Goal: Transaction & Acquisition: Download file/media

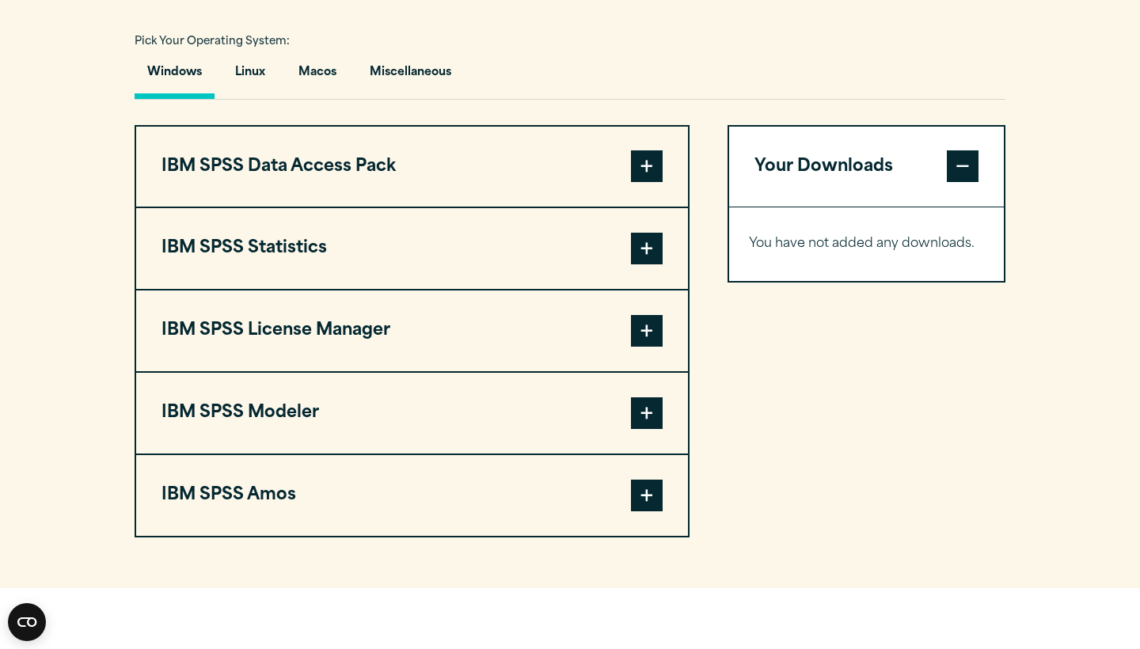
scroll to position [1138, 0]
click at [640, 264] on span at bounding box center [647, 248] width 32 height 32
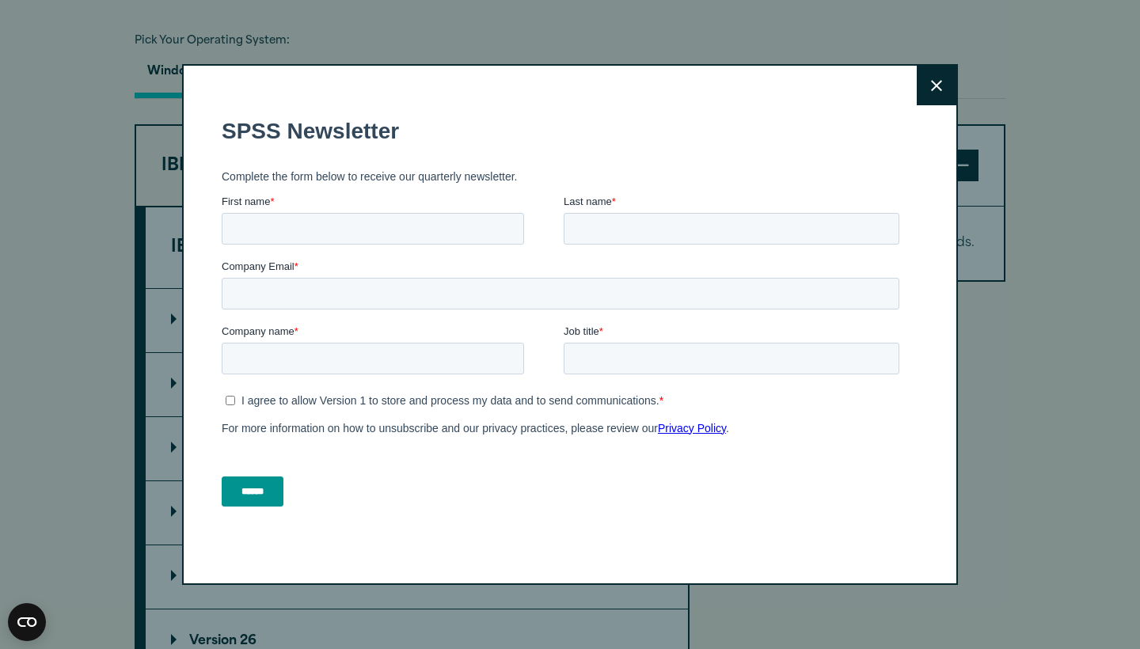
click at [938, 94] on button "Close" at bounding box center [937, 86] width 40 height 40
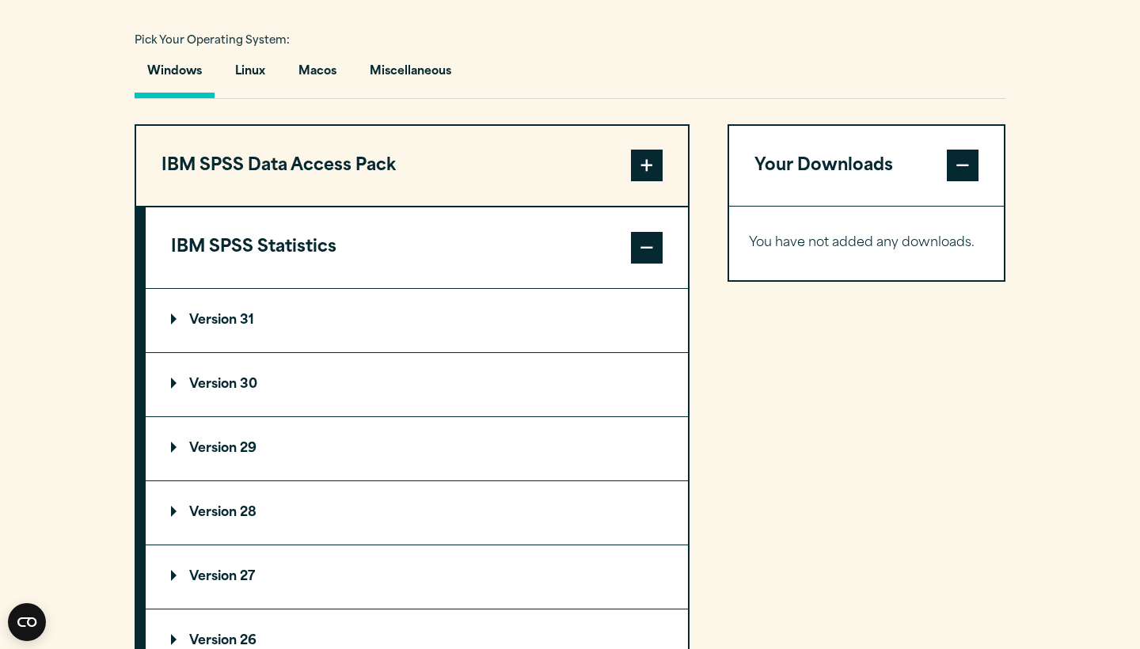
click at [239, 391] on p "Version 30" at bounding box center [214, 384] width 86 height 13
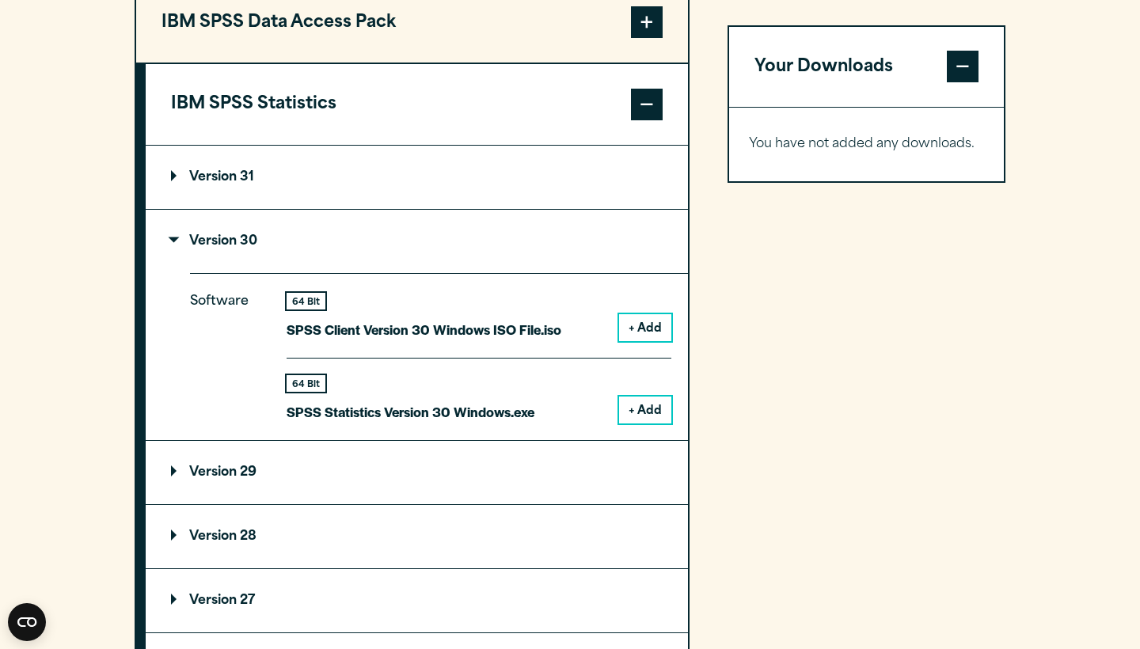
scroll to position [1282, 0]
click at [632, 340] on button "+ Add" at bounding box center [645, 326] width 52 height 27
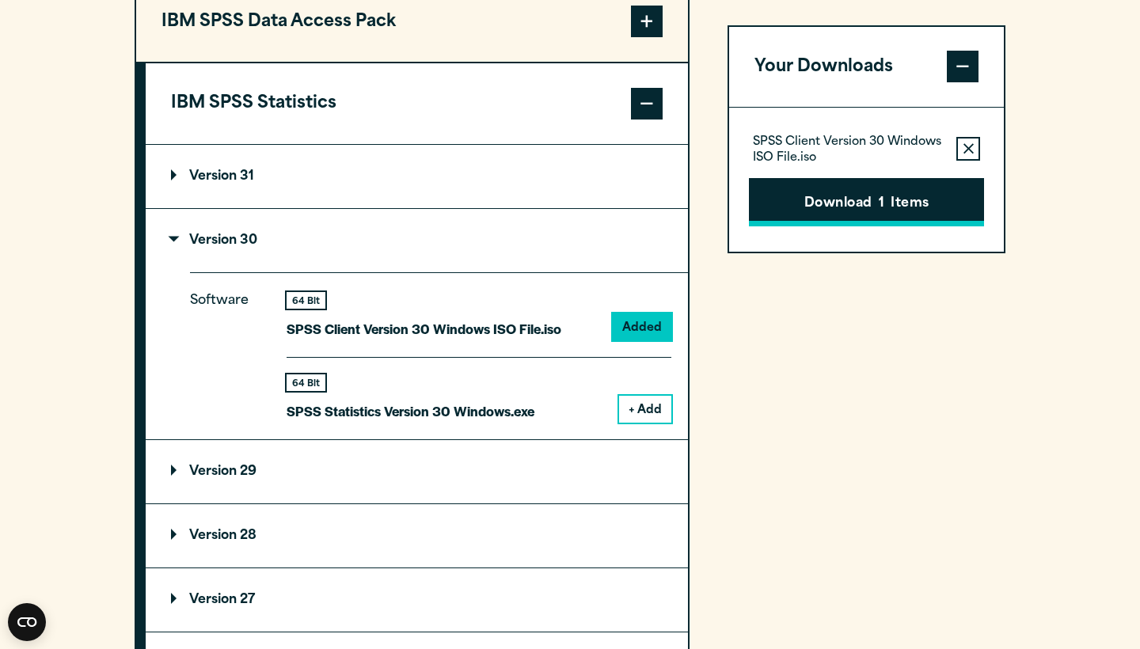
click at [792, 200] on button "Download 1 Items" at bounding box center [866, 202] width 235 height 49
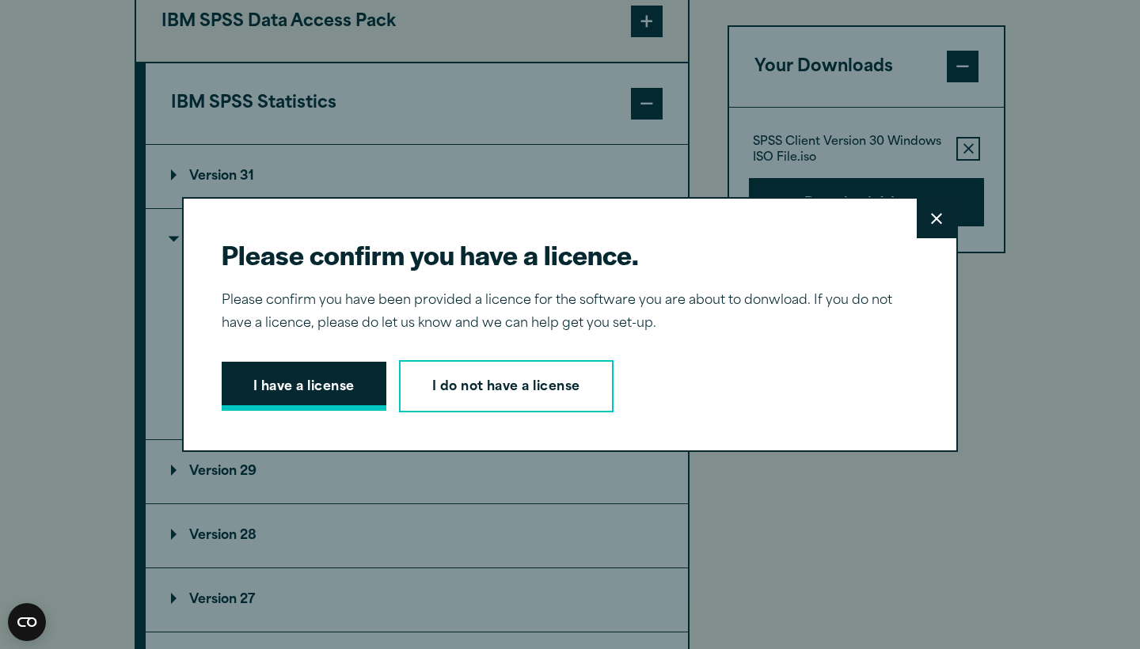
click at [359, 379] on button "I have a license" at bounding box center [304, 386] width 165 height 49
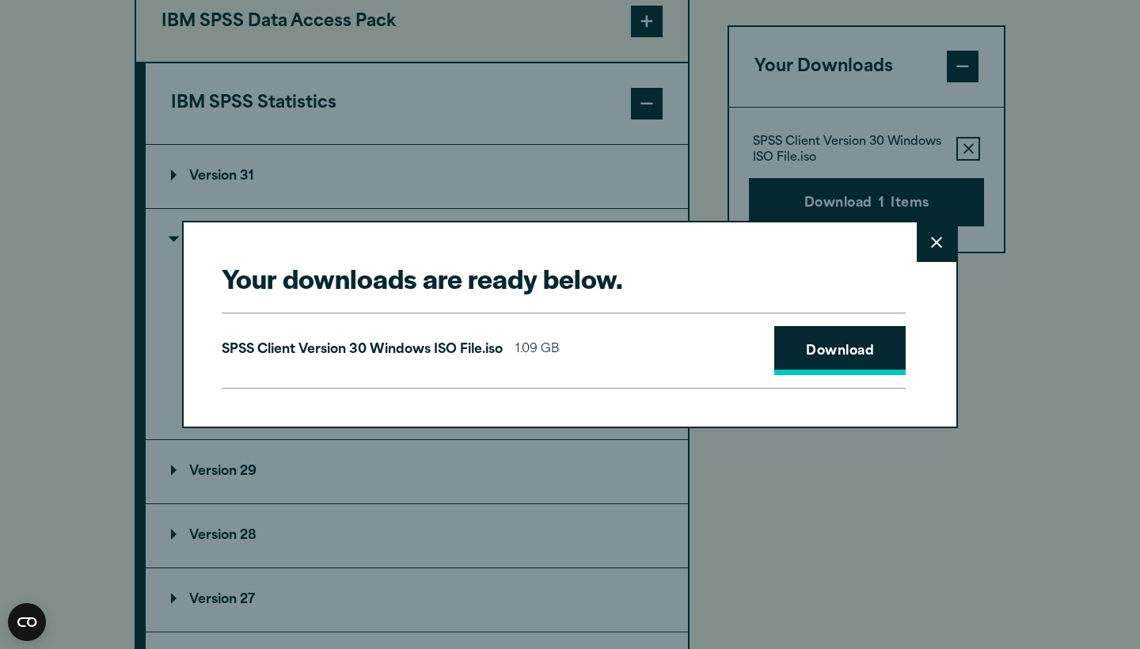
click at [826, 363] on link "Download" at bounding box center [839, 350] width 131 height 49
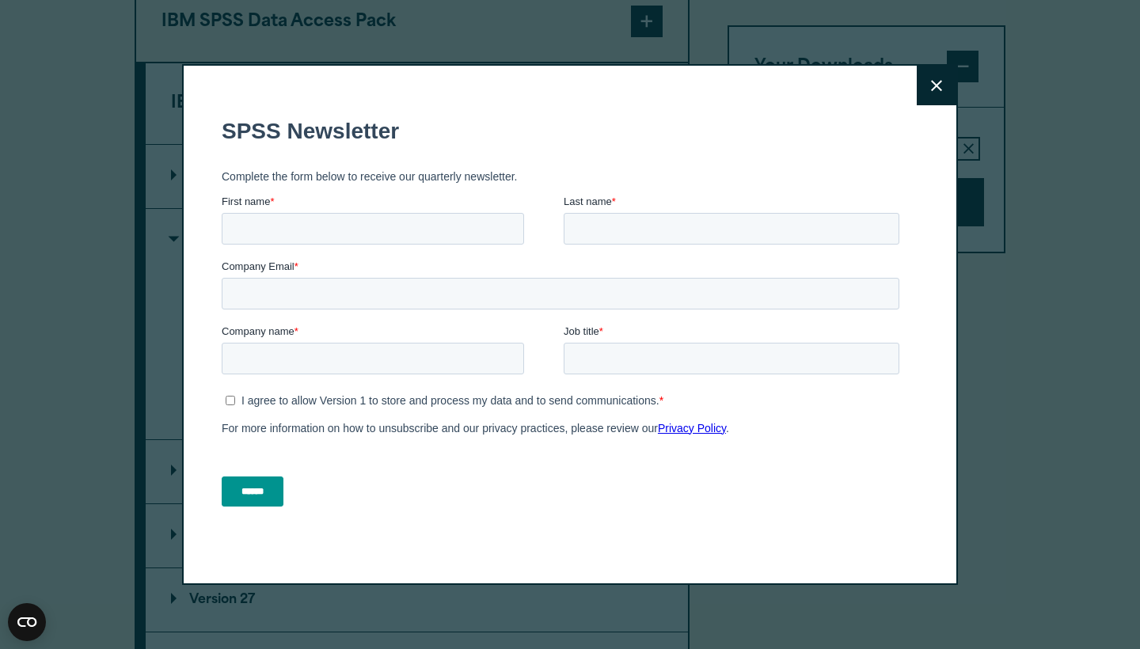
click at [924, 88] on button "Close" at bounding box center [937, 86] width 40 height 40
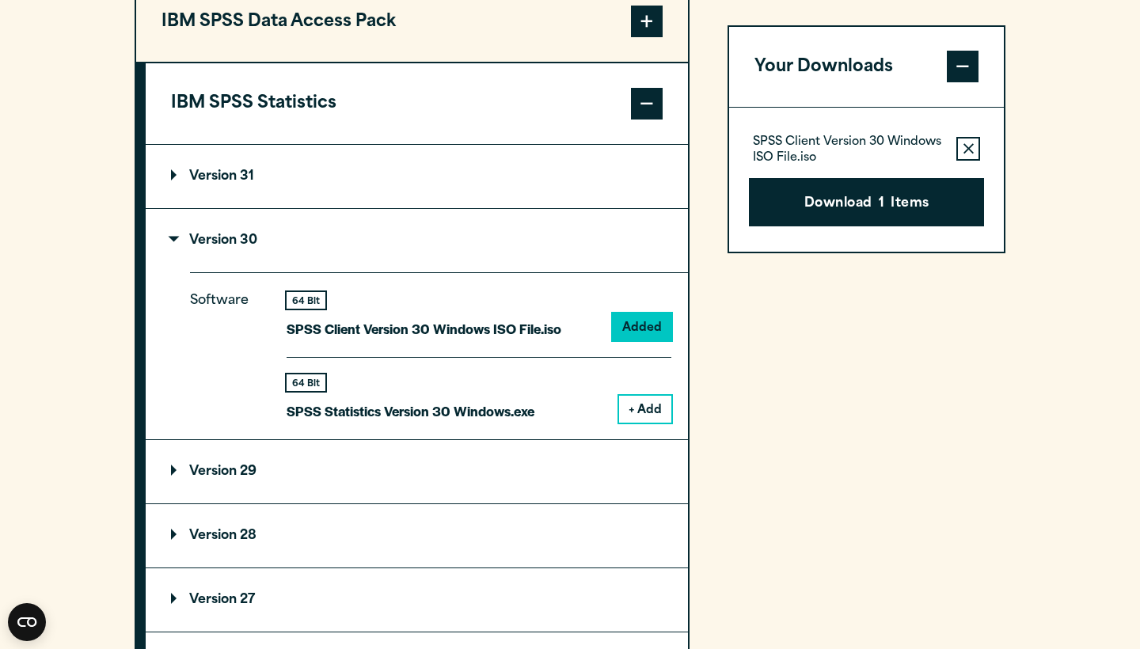
click at [894, 443] on div "Your Downloads SPSS Client Version 30 Windows ISO File.iso Remove this item fro…" at bounding box center [866, 462] width 278 height 964
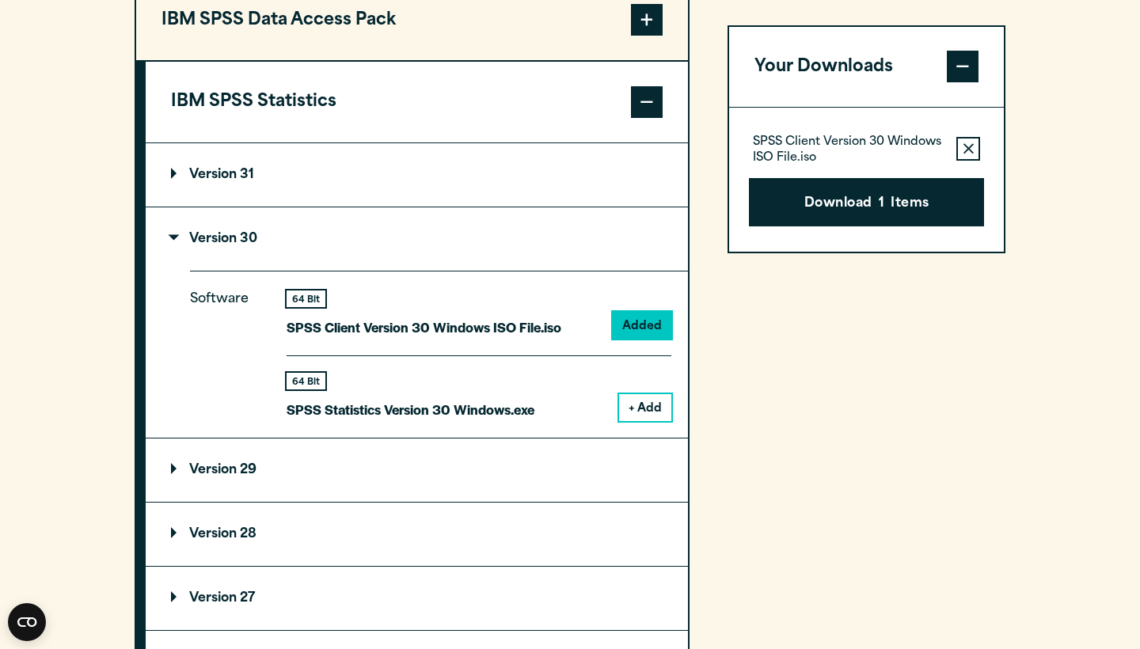
scroll to position [1285, 0]
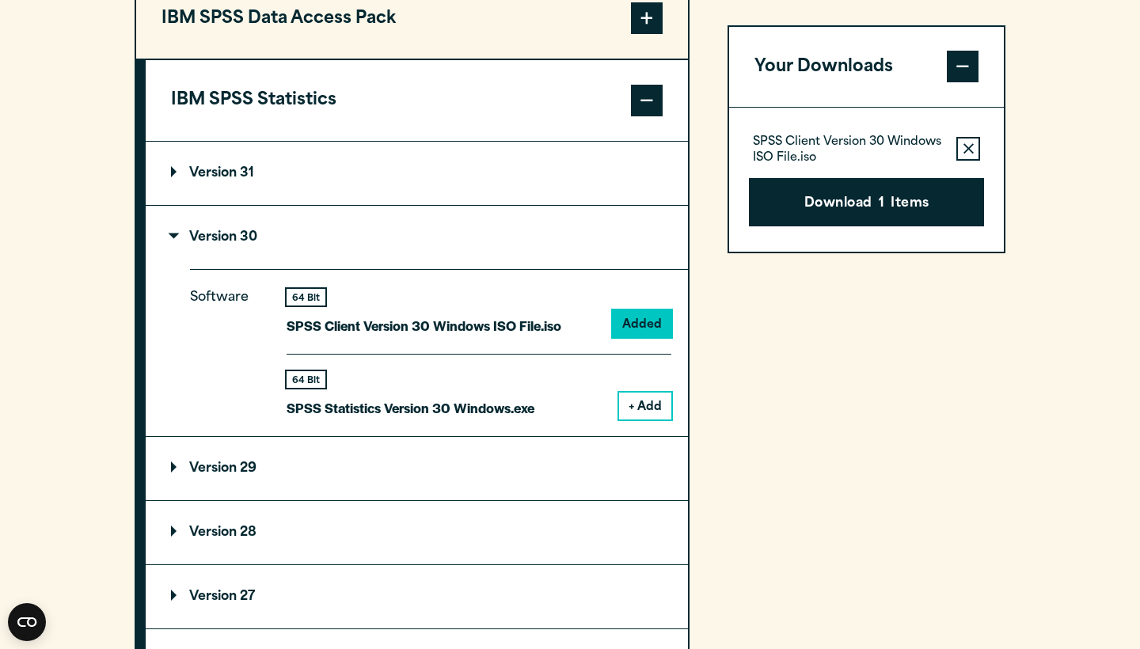
click at [871, 392] on div "Your Downloads SPSS Client Version 30 Windows ISO File.iso Remove this item fro…" at bounding box center [866, 459] width 278 height 964
click at [187, 244] on p "Version 30" at bounding box center [214, 237] width 86 height 13
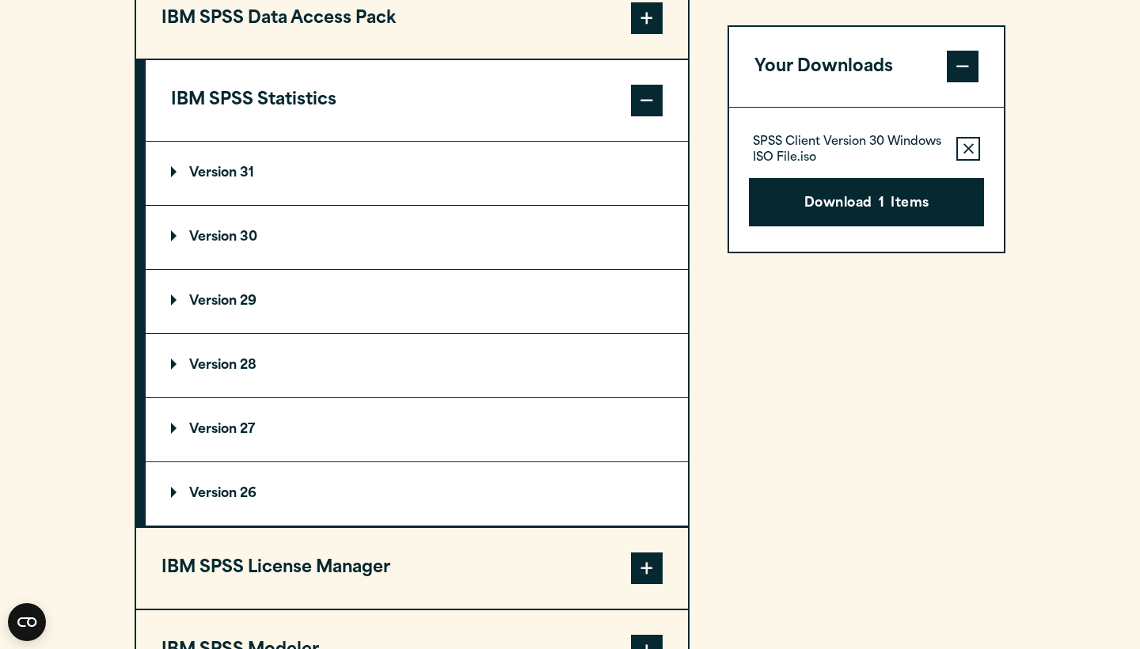
click at [341, 141] on button "IBM SPSS Statistics" at bounding box center [417, 100] width 542 height 81
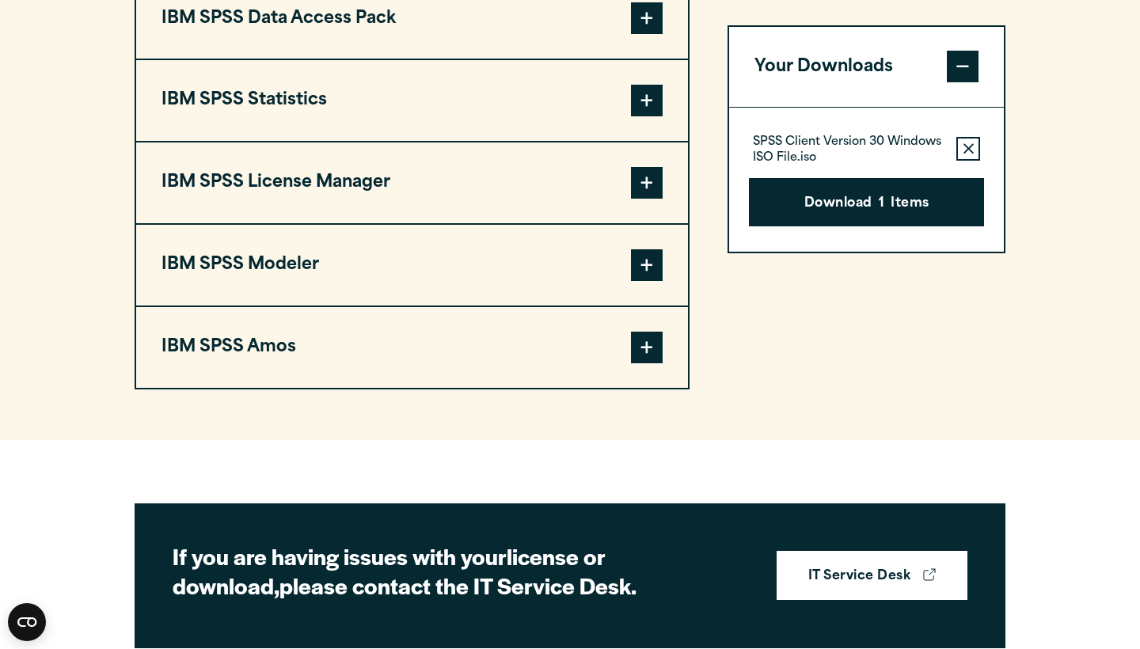
click at [385, 59] on button "IBM SPSS Data Access Pack" at bounding box center [412, 19] width 552 height 81
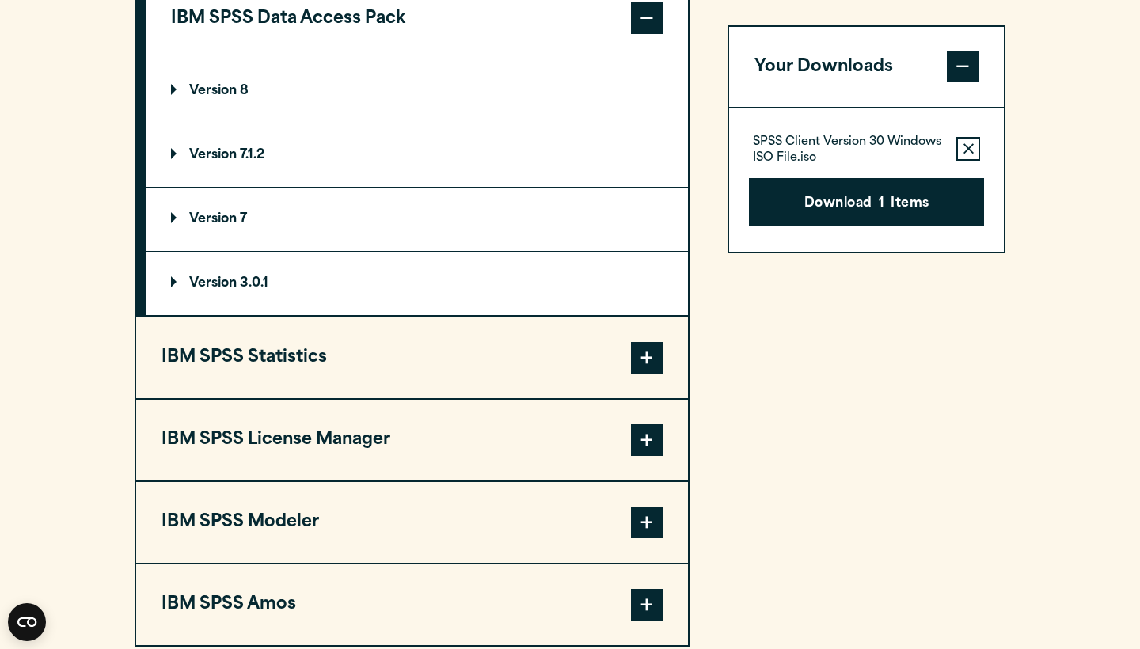
click at [648, 34] on span at bounding box center [647, 18] width 32 height 32
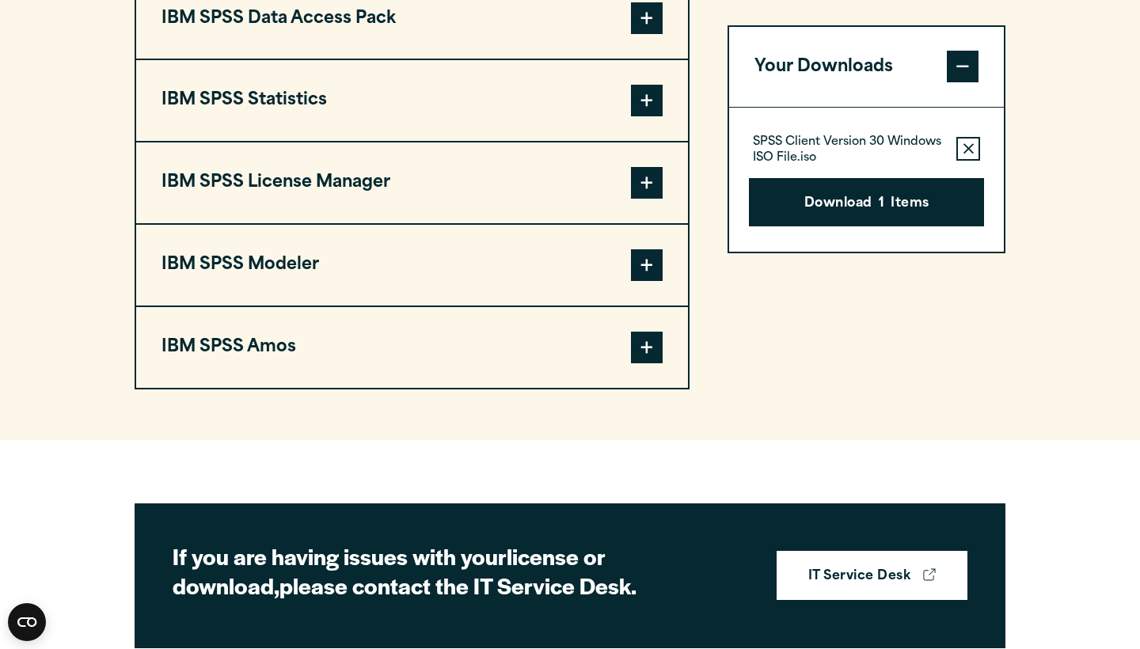
click at [549, 104] on button "IBM SPSS Statistics" at bounding box center [412, 100] width 552 height 81
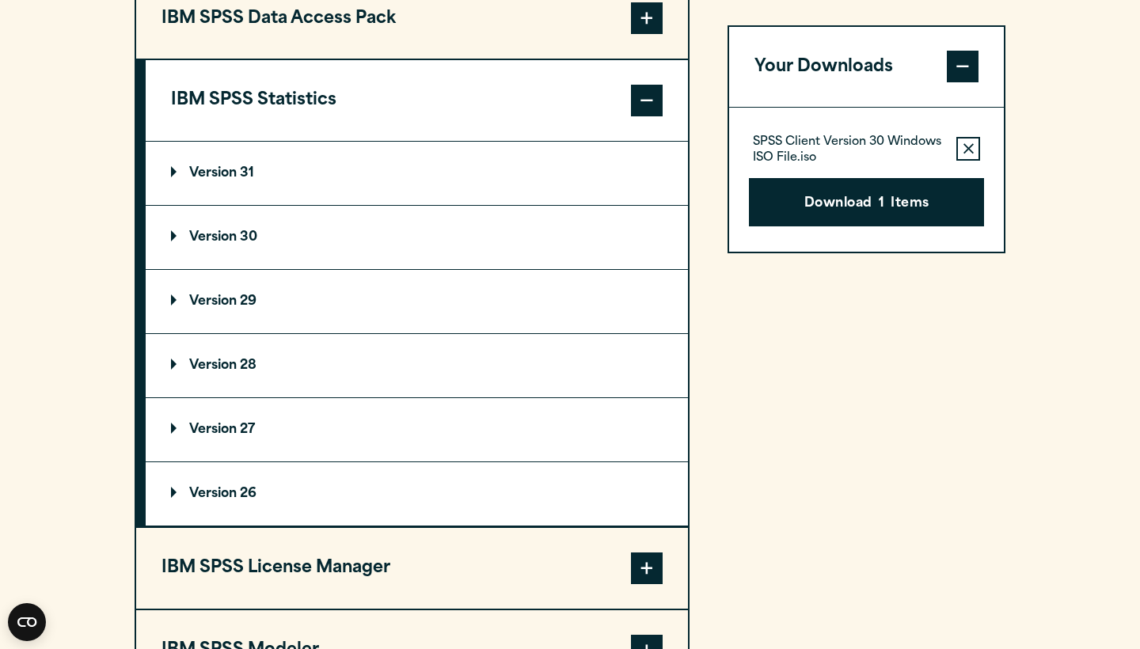
click at [248, 244] on p "Version 30" at bounding box center [214, 237] width 86 height 13
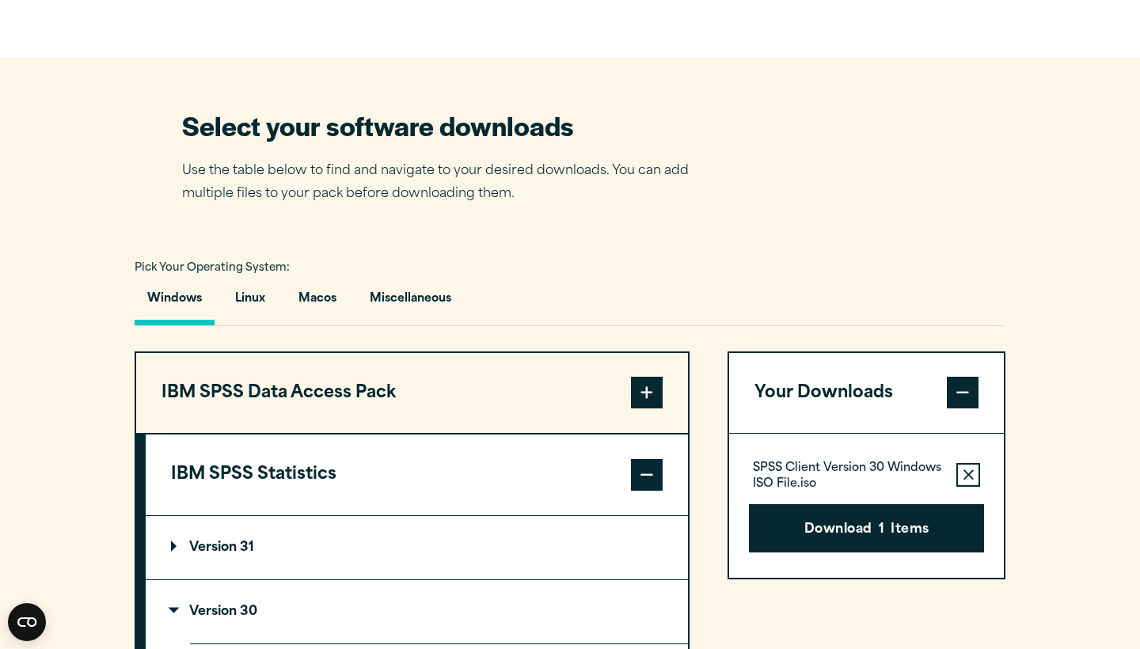
scroll to position [909, 0]
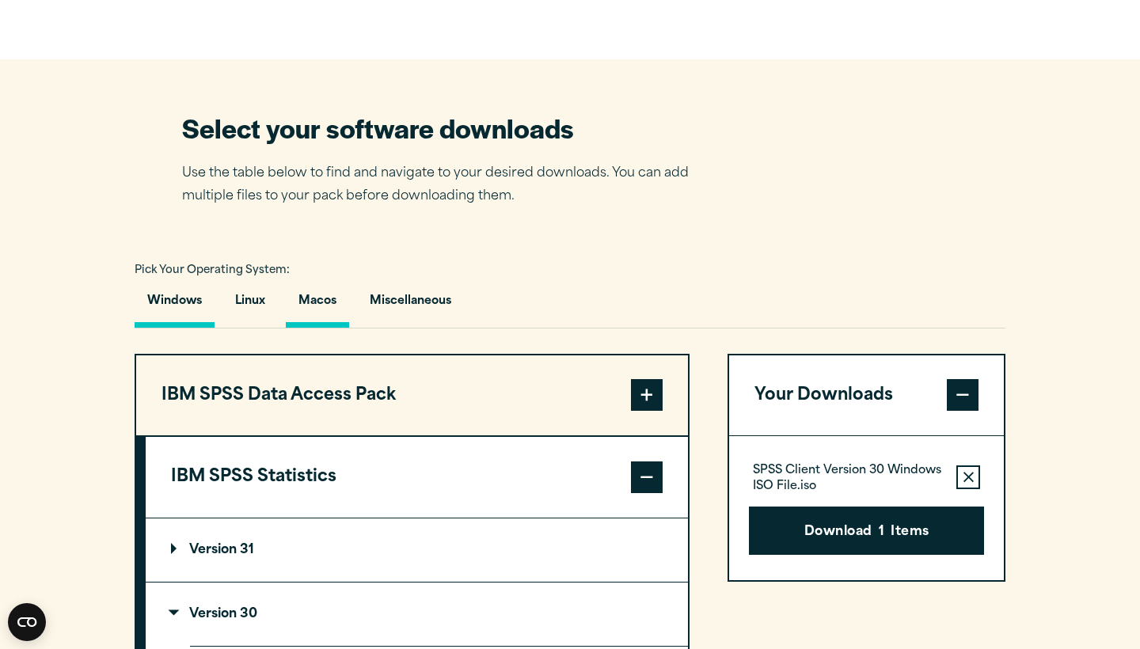
click at [332, 328] on button "Macos" at bounding box center [317, 305] width 63 height 45
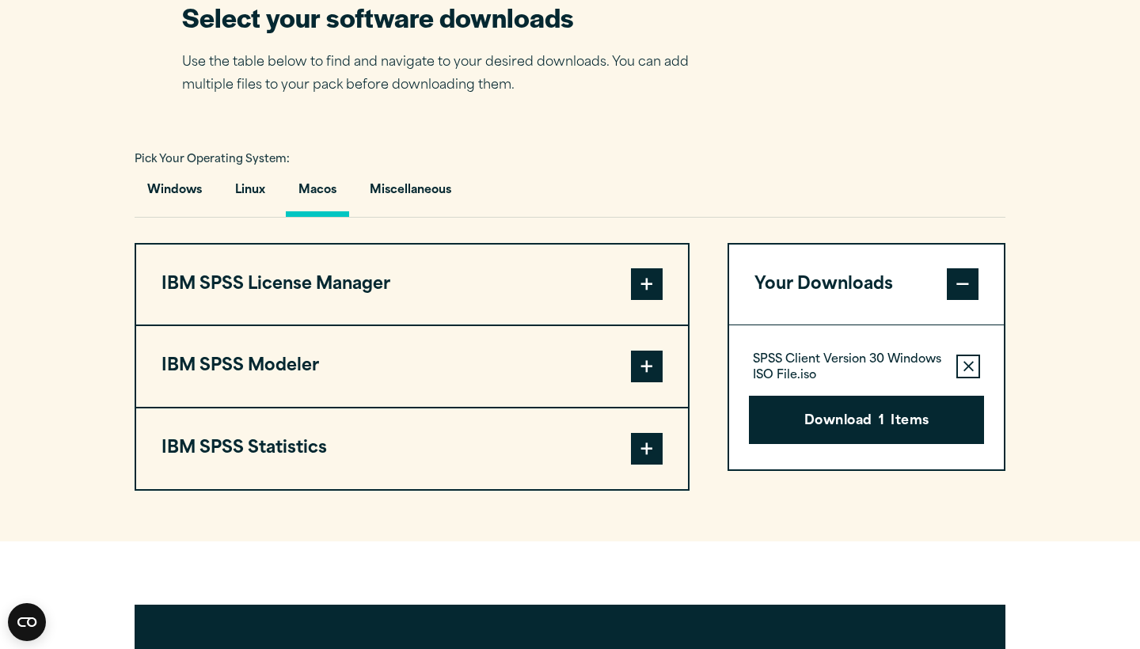
scroll to position [1024, 0]
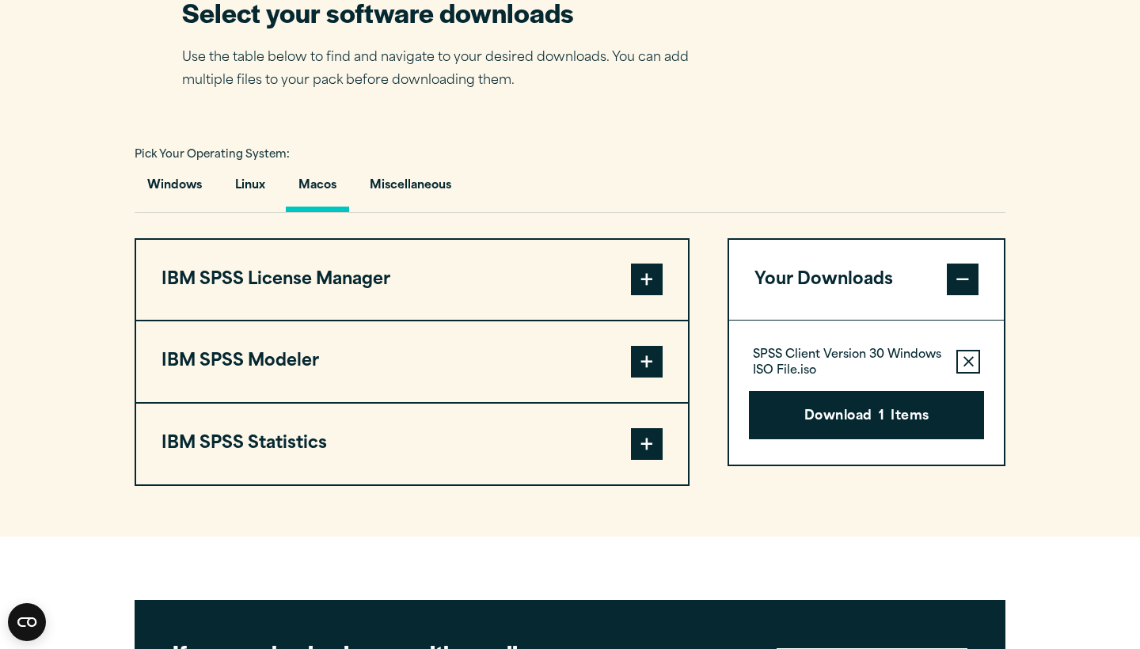
click at [341, 390] on button "IBM SPSS Modeler" at bounding box center [412, 361] width 552 height 81
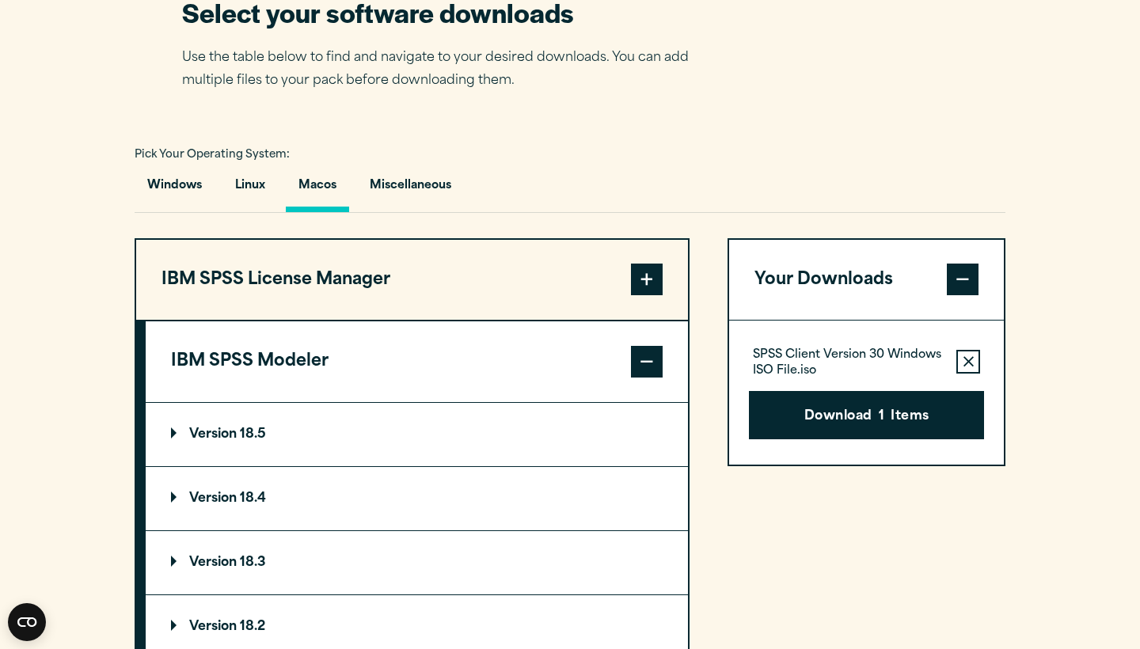
click at [341, 390] on button "IBM SPSS Modeler" at bounding box center [417, 361] width 542 height 81
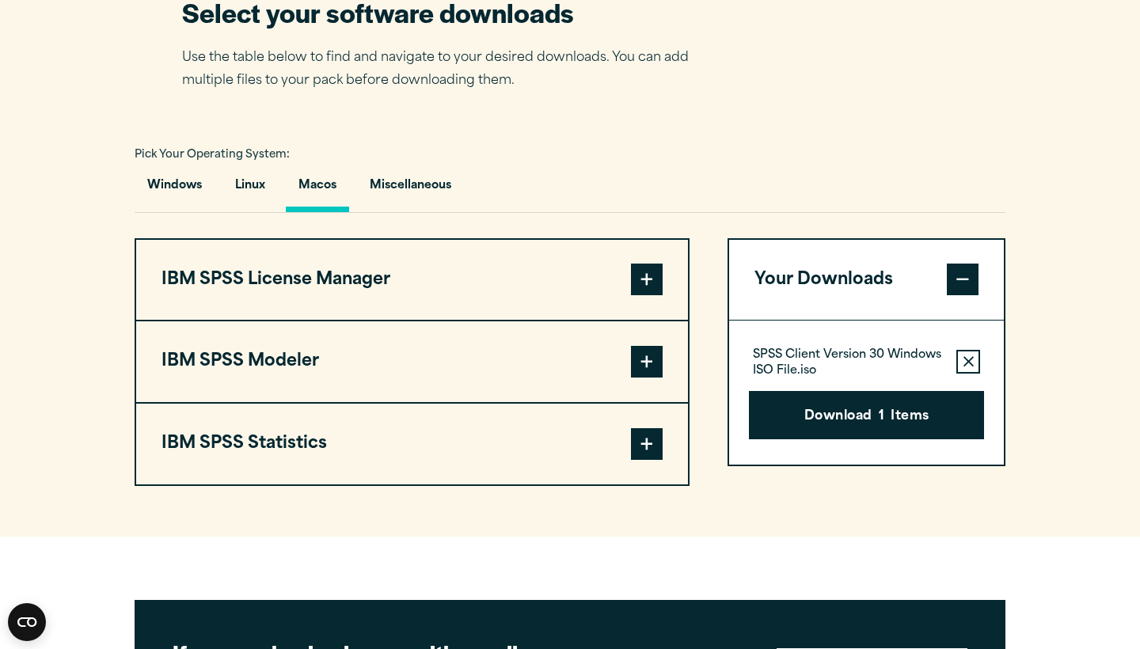
click at [307, 478] on button "IBM SPSS Statistics" at bounding box center [412, 444] width 552 height 81
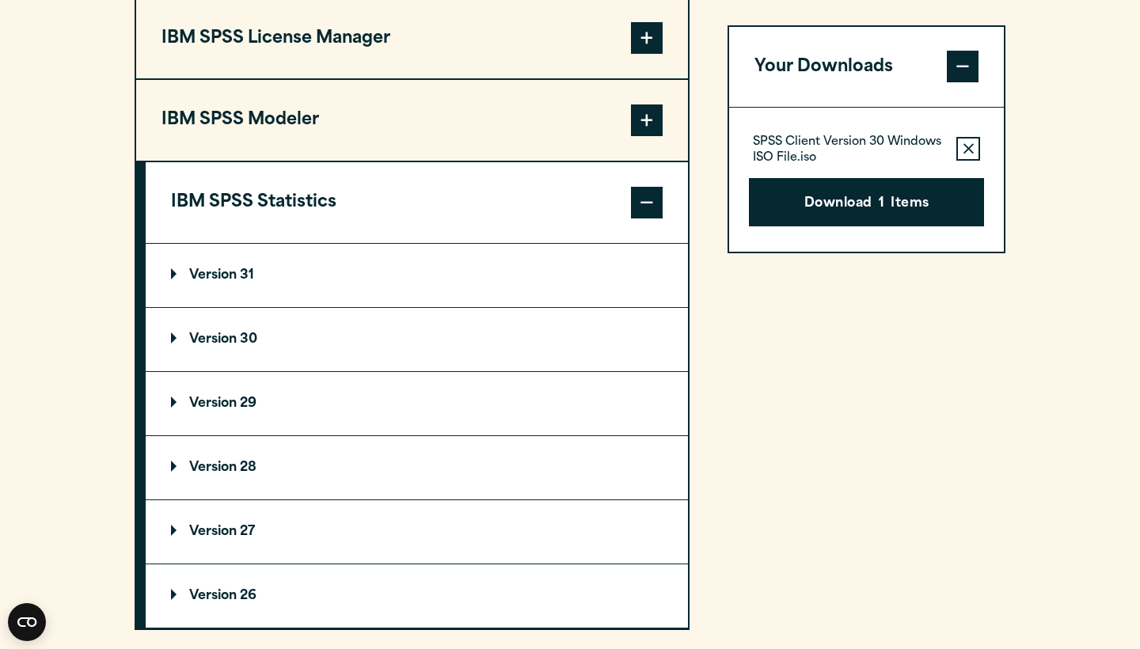
scroll to position [1365, 0]
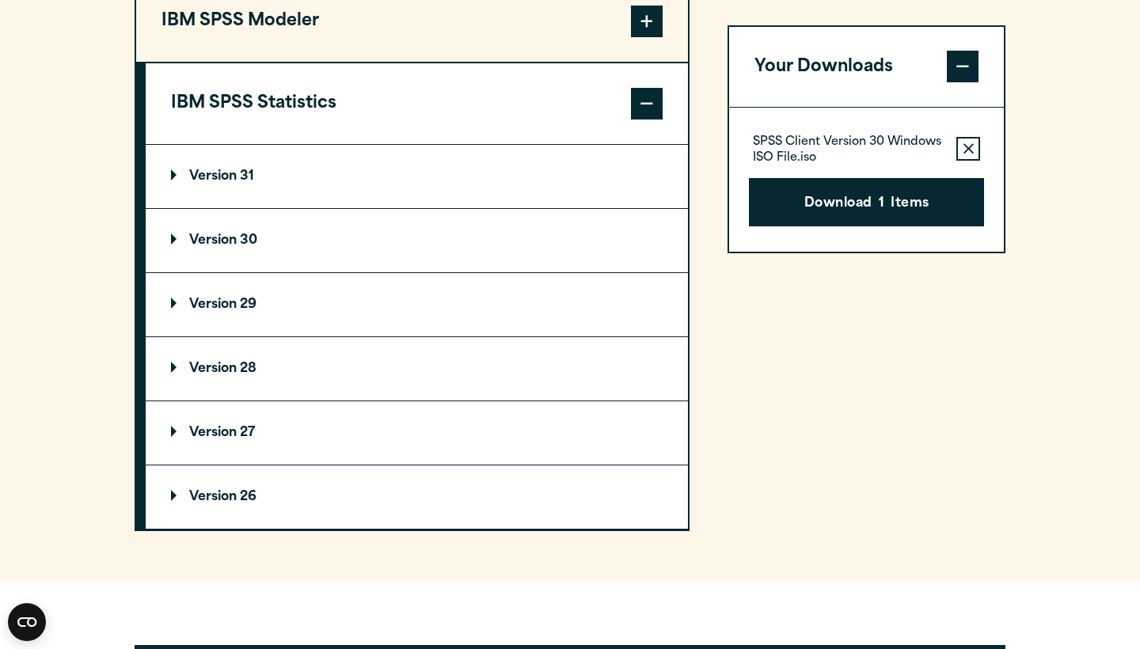
click at [220, 247] on p "Version 30" at bounding box center [214, 240] width 86 height 13
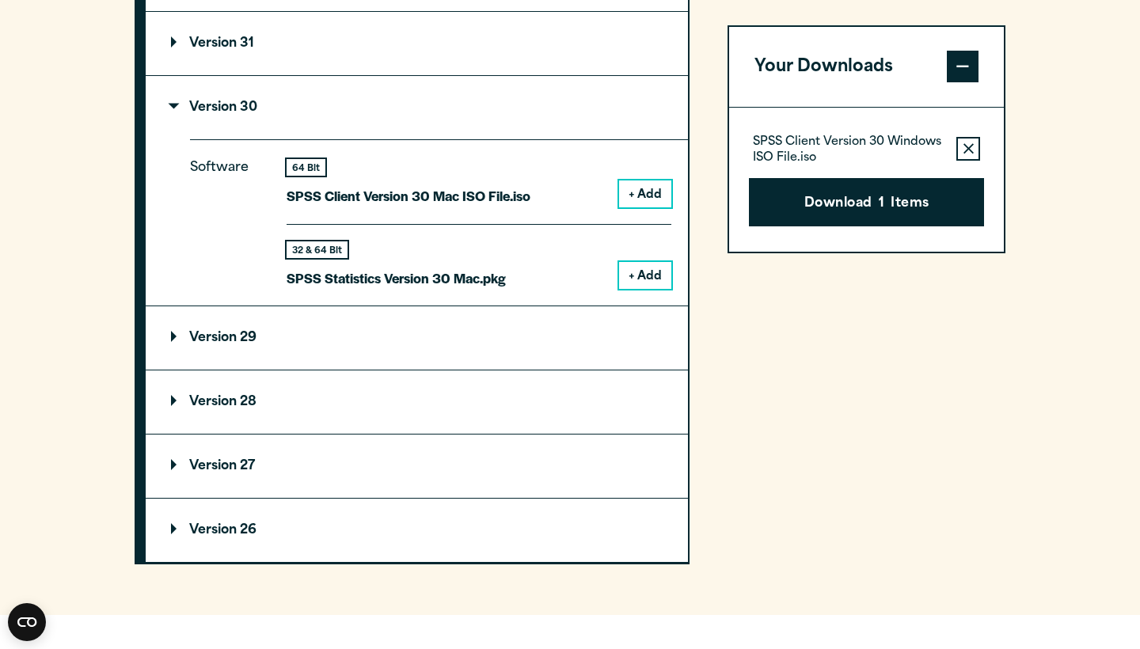
scroll to position [1503, 0]
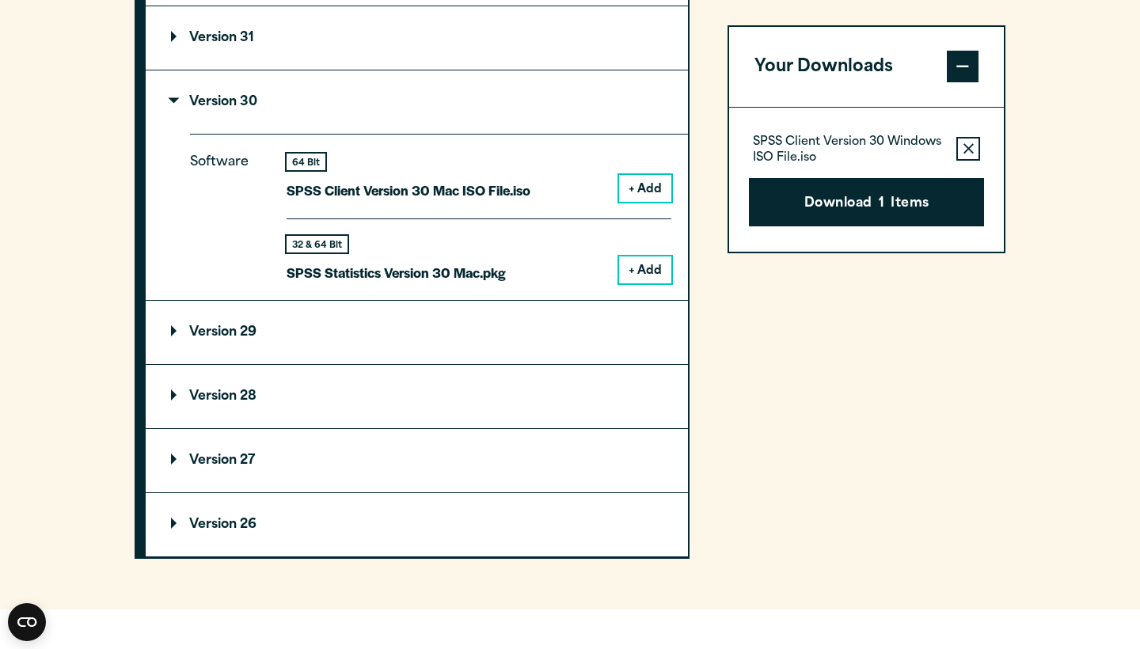
drag, startPoint x: 633, startPoint y: 298, endPoint x: 630, endPoint y: 309, distance: 12.3
click at [630, 283] on button "+ Add" at bounding box center [645, 269] width 52 height 27
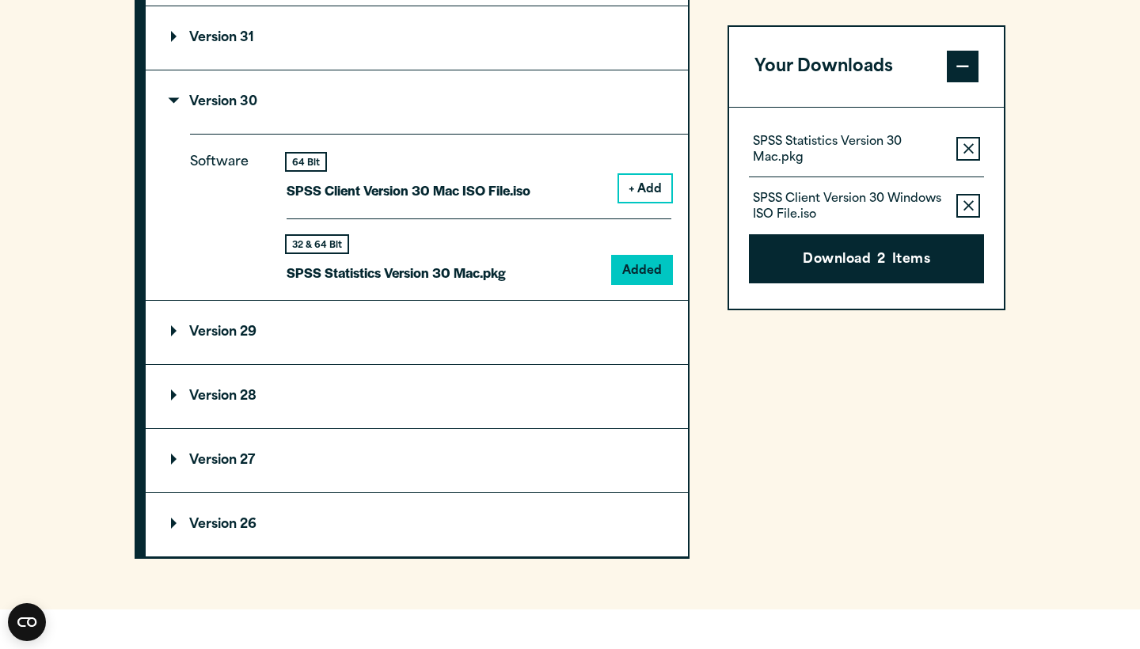
click at [972, 210] on icon "button" at bounding box center [968, 206] width 10 height 11
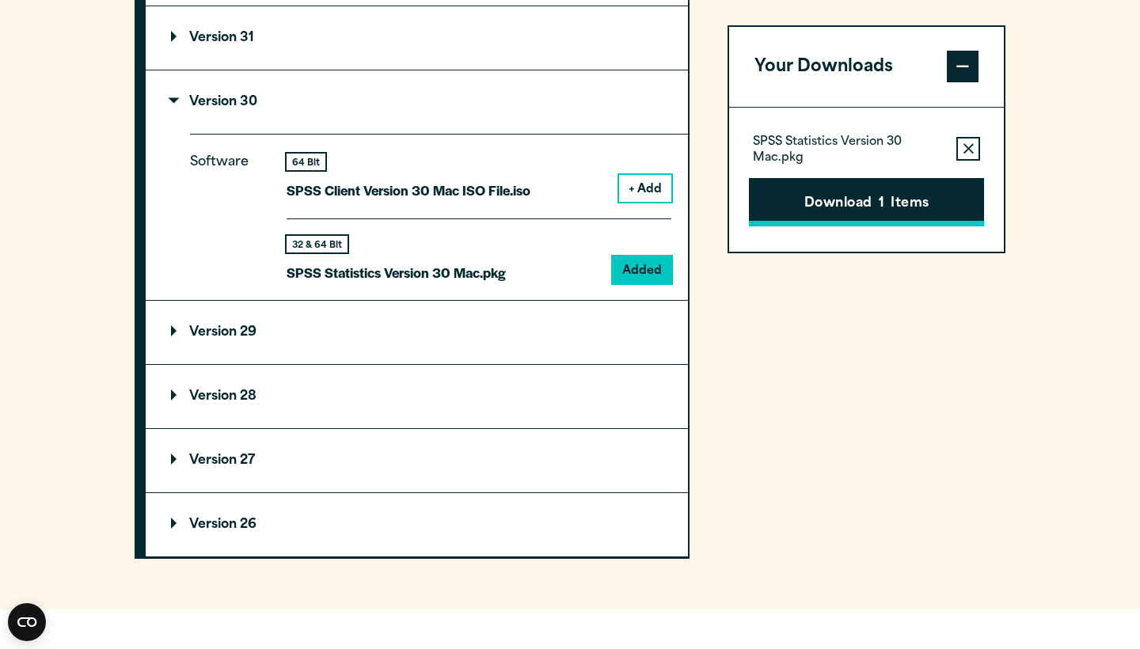
click at [918, 194] on button "Download 1 Items" at bounding box center [866, 202] width 235 height 49
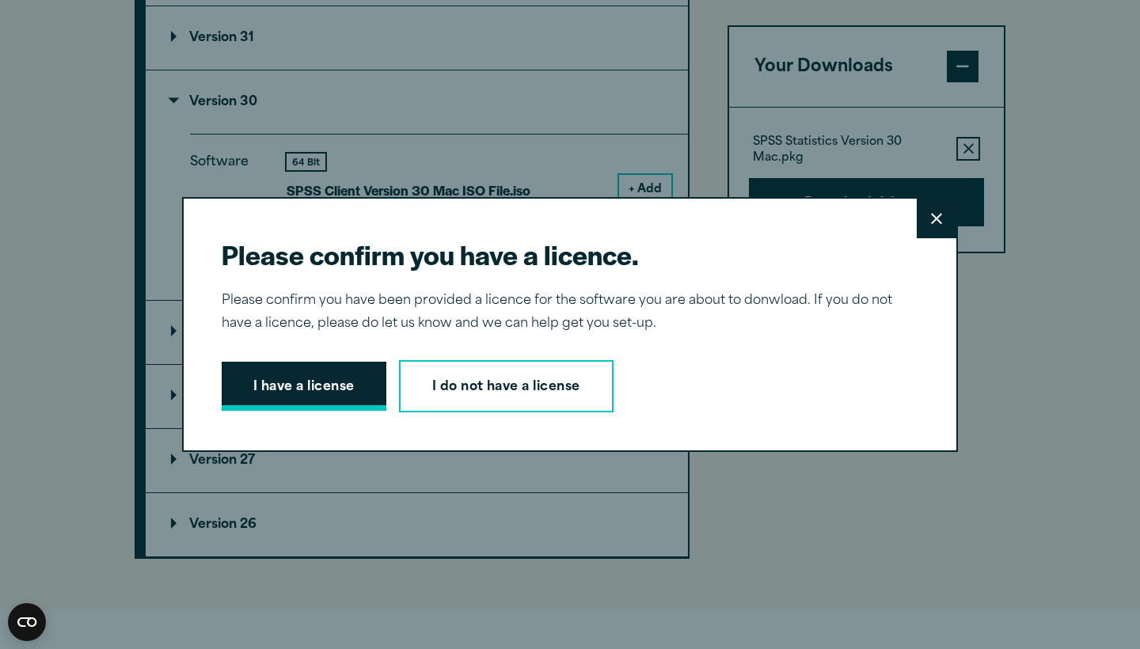
click at [290, 385] on button "I have a license" at bounding box center [304, 386] width 165 height 49
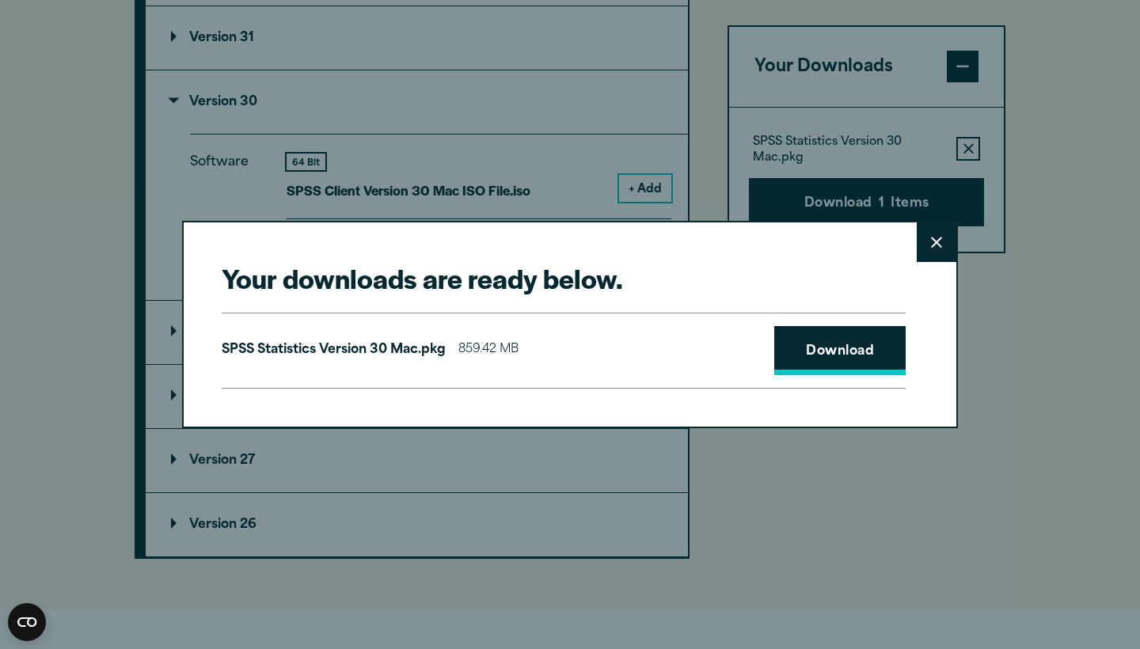
click at [780, 363] on link "Download" at bounding box center [839, 350] width 131 height 49
click at [717, 207] on div "Your downloads are ready below. Close SPSS Statistics Version 30 Mac.pkg 859.42…" at bounding box center [570, 324] width 1140 height 649
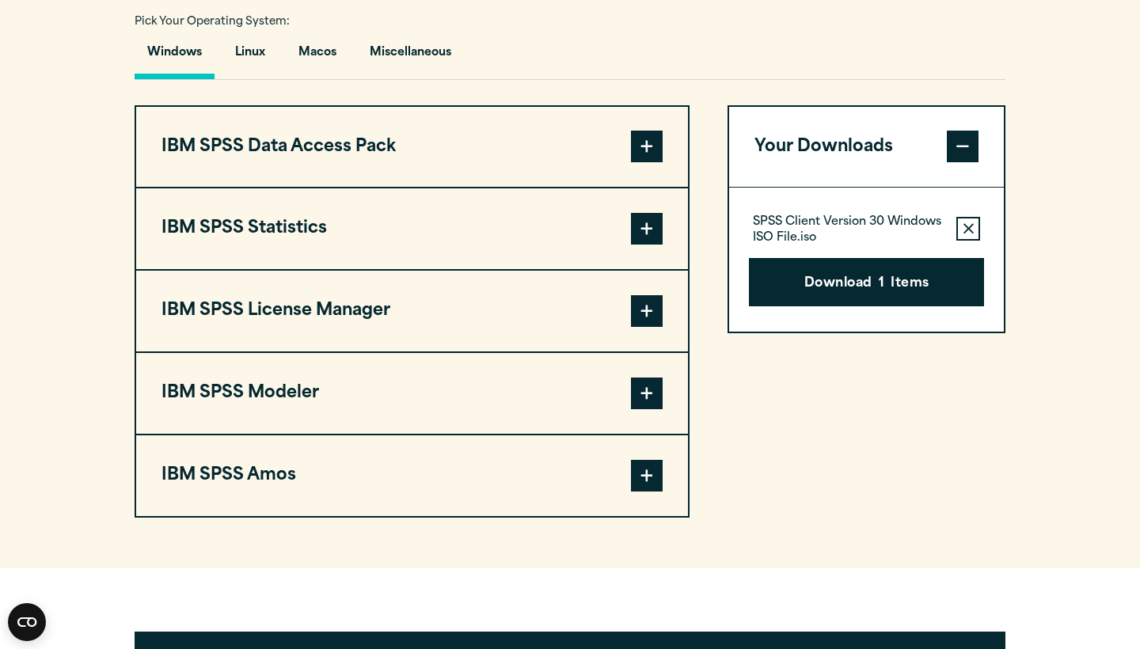
scroll to position [1160, 0]
